Goal: Information Seeking & Learning: Find specific fact

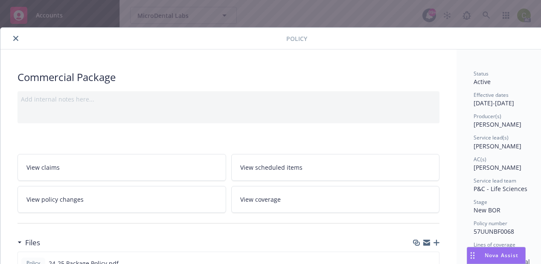
scroll to position [96, 0]
click at [15, 40] on icon "close" at bounding box center [15, 38] width 5 height 5
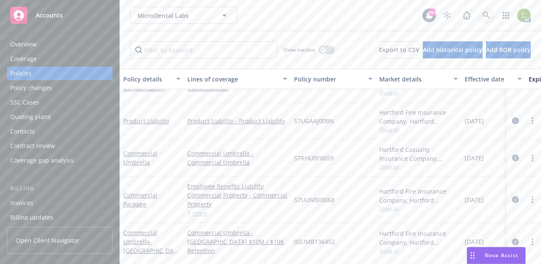
click at [481, 16] on link at bounding box center [486, 15] width 17 height 17
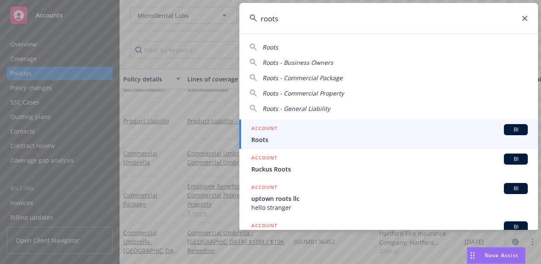
type input "roots"
click at [436, 135] on div "ACCOUNT BI" at bounding box center [389, 129] width 277 height 11
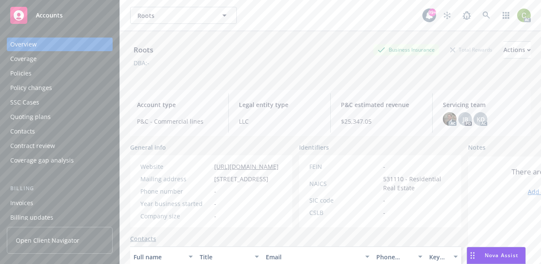
click at [46, 71] on div "Policies" at bounding box center [59, 74] width 99 height 14
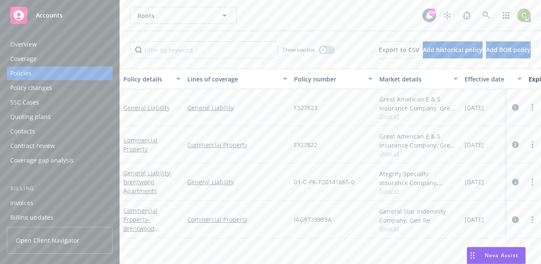
click at [38, 44] on div "Overview" at bounding box center [59, 45] width 99 height 14
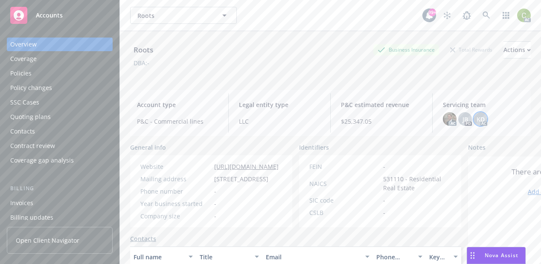
click at [476, 124] on div "KD" at bounding box center [481, 119] width 14 height 14
click at [463, 117] on span "JB" at bounding box center [466, 119] width 6 height 9
click at [447, 123] on img at bounding box center [450, 119] width 14 height 14
click at [430, 84] on div "Roots Business Insurance Total Rewards Actions DBA: - Account type P&C - Commer…" at bounding box center [330, 158] width 401 height 254
click at [483, 15] on icon at bounding box center [487, 16] width 8 height 8
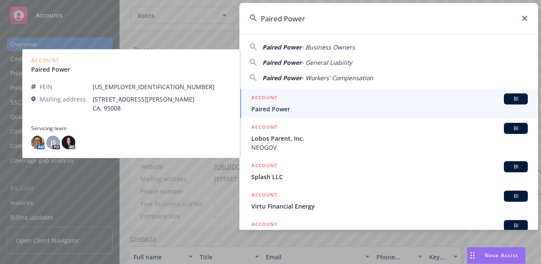
type input "Paired Power"
click at [335, 102] on div "ACCOUNT BI" at bounding box center [389, 98] width 277 height 11
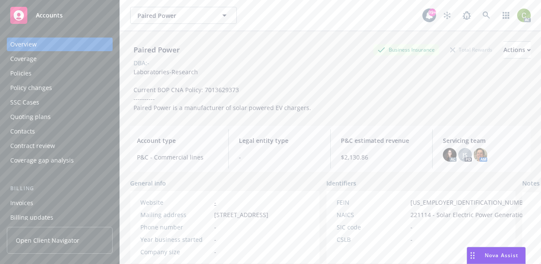
click at [49, 73] on div "Policies" at bounding box center [59, 74] width 99 height 14
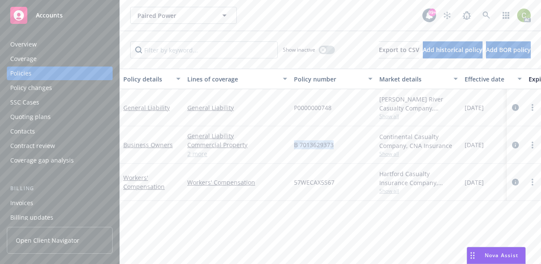
drag, startPoint x: 338, startPoint y: 145, endPoint x: 295, endPoint y: 148, distance: 42.8
click at [295, 148] on div "B 7013629373" at bounding box center [333, 145] width 85 height 38
copy span "B 7013629373"
click at [34, 47] on div "Overview" at bounding box center [23, 45] width 26 height 14
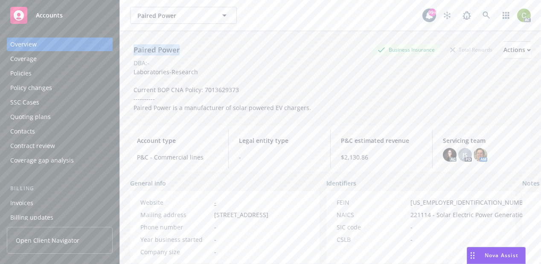
drag, startPoint x: 189, startPoint y: 51, endPoint x: 123, endPoint y: 50, distance: 65.8
click at [123, 50] on div "Paired Power Business Insurance Total Rewards Actions DBA: - Laboratories-Resea…" at bounding box center [330, 163] width 421 height 264
copy div "Paired Power"
click at [42, 72] on div "Policies" at bounding box center [59, 74] width 99 height 14
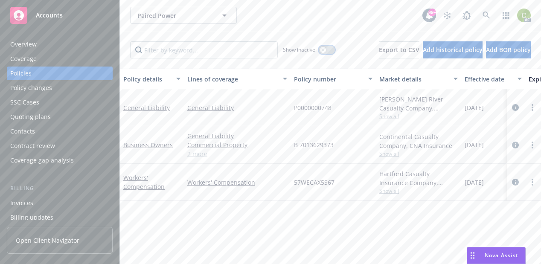
click at [320, 50] on div "button" at bounding box center [323, 50] width 6 height 6
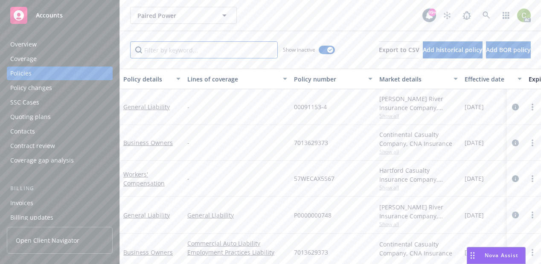
click at [228, 54] on input "Filter by keyword..." at bounding box center [204, 49] width 148 height 17
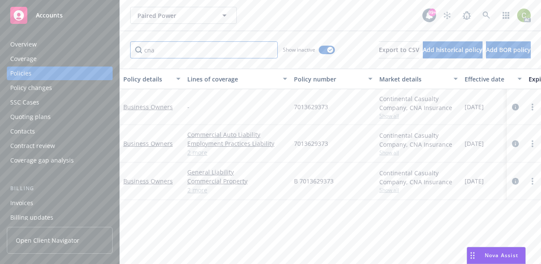
type input "cna"
drag, startPoint x: 318, startPoint y: 142, endPoint x: 292, endPoint y: 142, distance: 26.9
click at [292, 142] on div "7013629373" at bounding box center [333, 144] width 85 height 38
copy span "7013629373"
click at [145, 146] on link "Business Owners" at bounding box center [148, 144] width 50 height 8
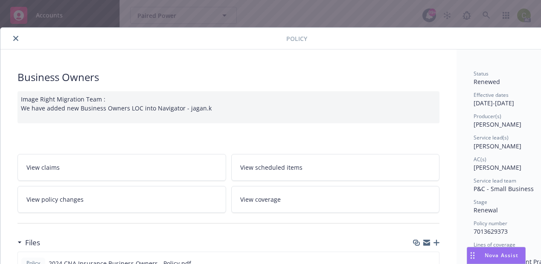
scroll to position [85, 0]
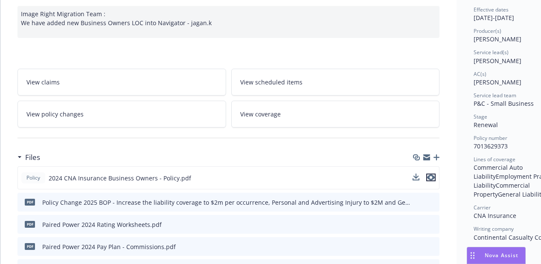
click at [431, 177] on icon "preview file" at bounding box center [431, 178] width 8 height 6
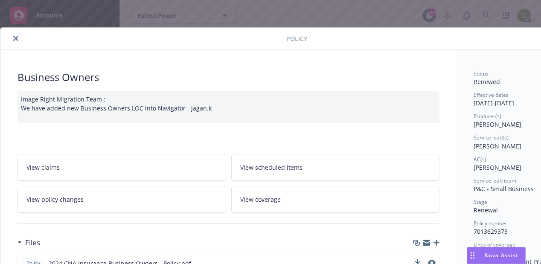
click at [13, 38] on icon "close" at bounding box center [15, 38] width 5 height 5
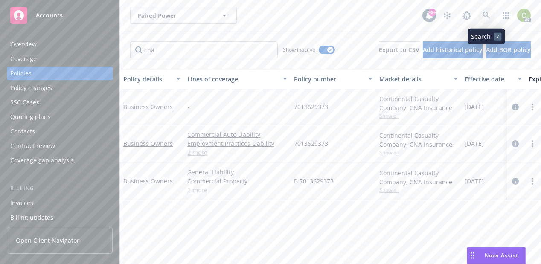
click at [489, 15] on icon at bounding box center [487, 16] width 8 height 8
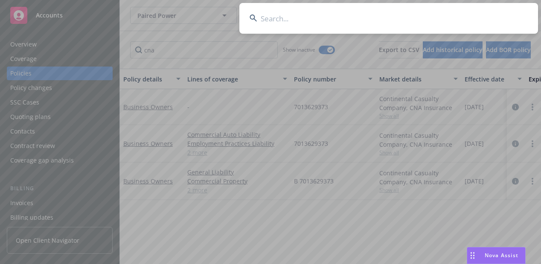
type input "[PERSON_NAME] Charter Schools"
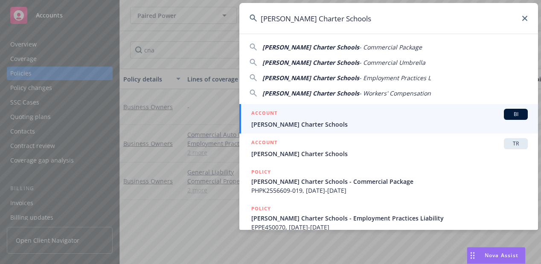
click at [319, 122] on span "[PERSON_NAME] Charter Schools" at bounding box center [389, 124] width 277 height 9
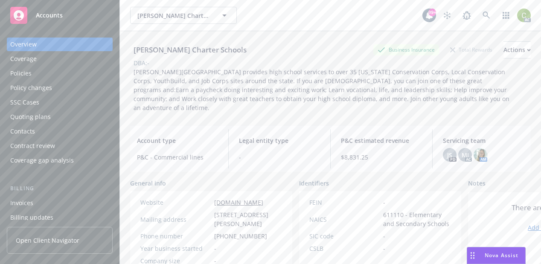
click at [32, 76] on div "Policies" at bounding box center [59, 74] width 99 height 14
